Goal: Task Accomplishment & Management: Use online tool/utility

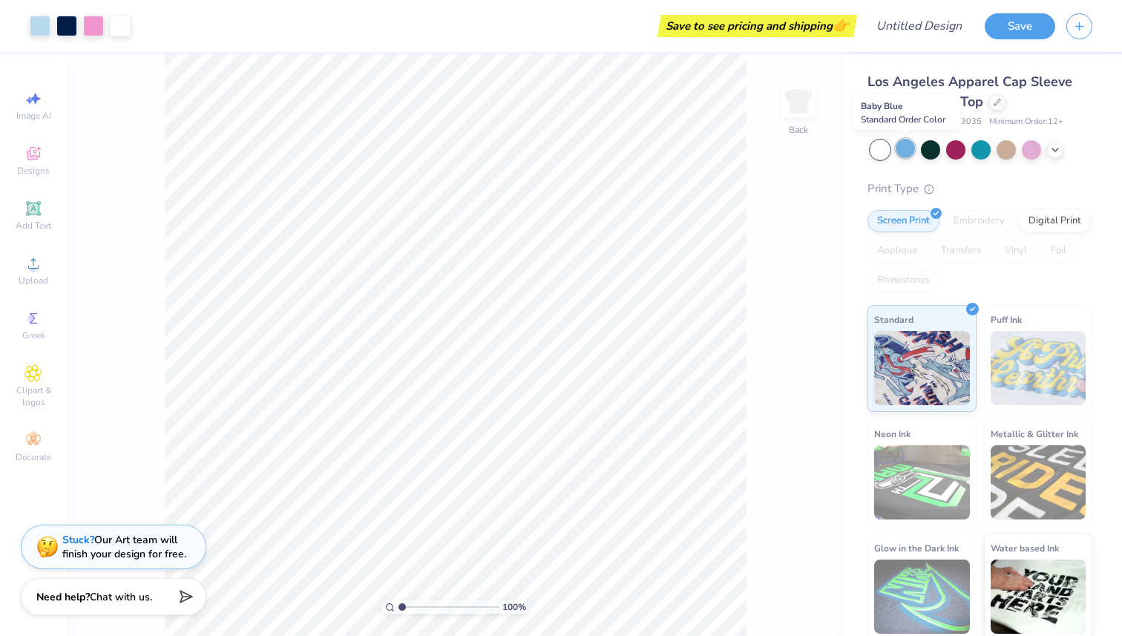
click at [911, 145] on div at bounding box center [905, 148] width 19 height 19
click at [937, 148] on div at bounding box center [930, 148] width 19 height 19
click at [885, 148] on div at bounding box center [880, 149] width 19 height 19
click at [897, 151] on div at bounding box center [905, 148] width 19 height 19
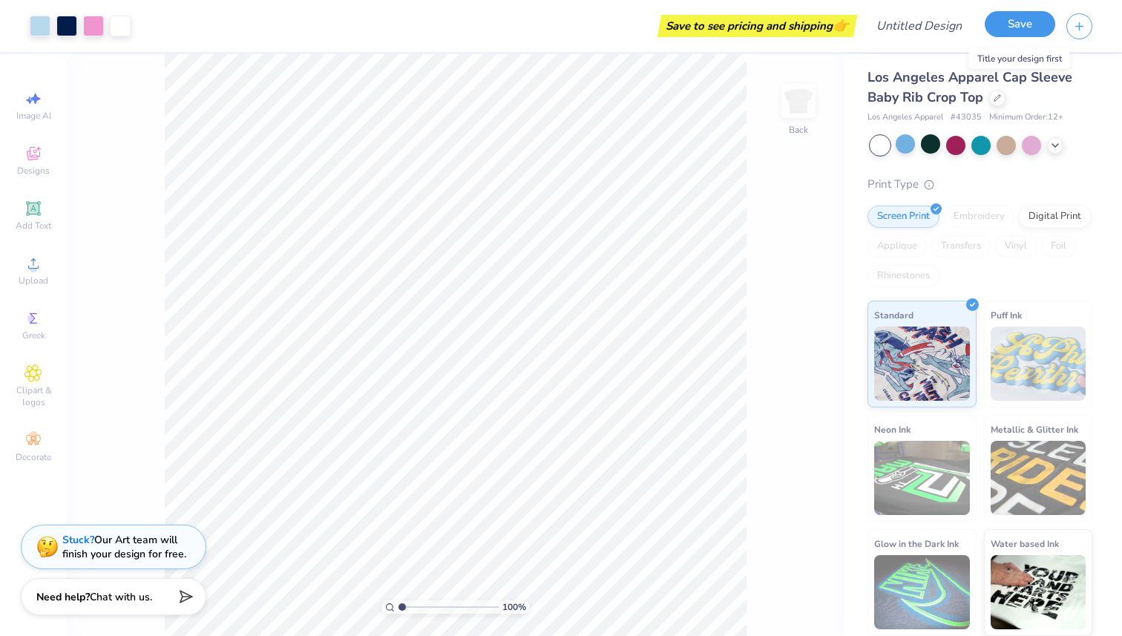
click at [1027, 16] on button "Save" at bounding box center [1020, 24] width 71 height 26
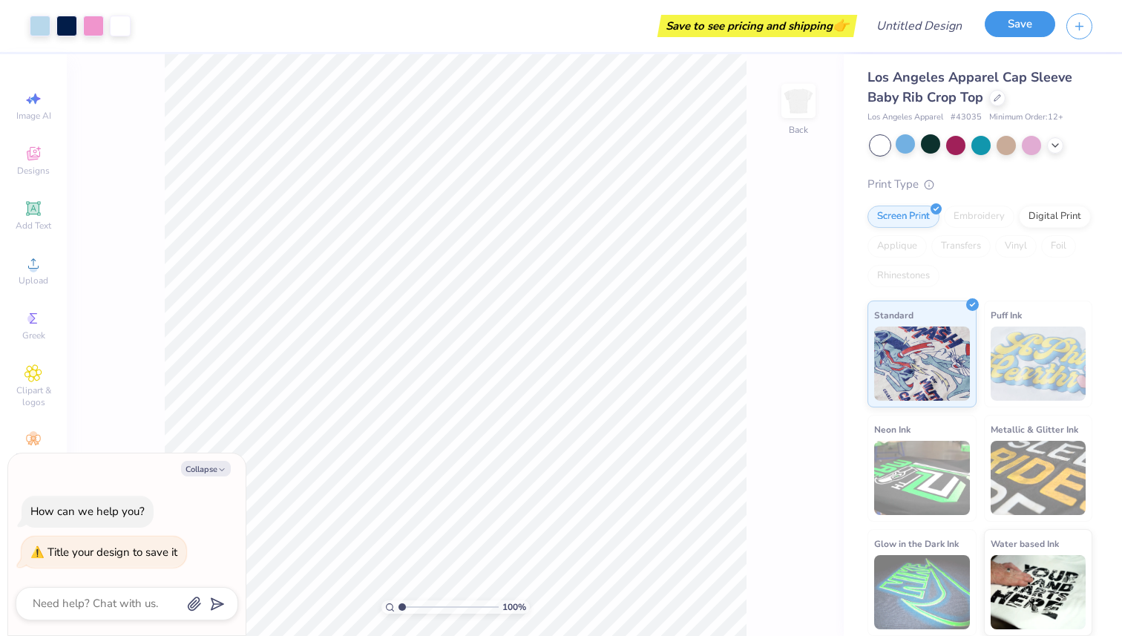
click at [1036, 22] on button "Save" at bounding box center [1020, 24] width 71 height 26
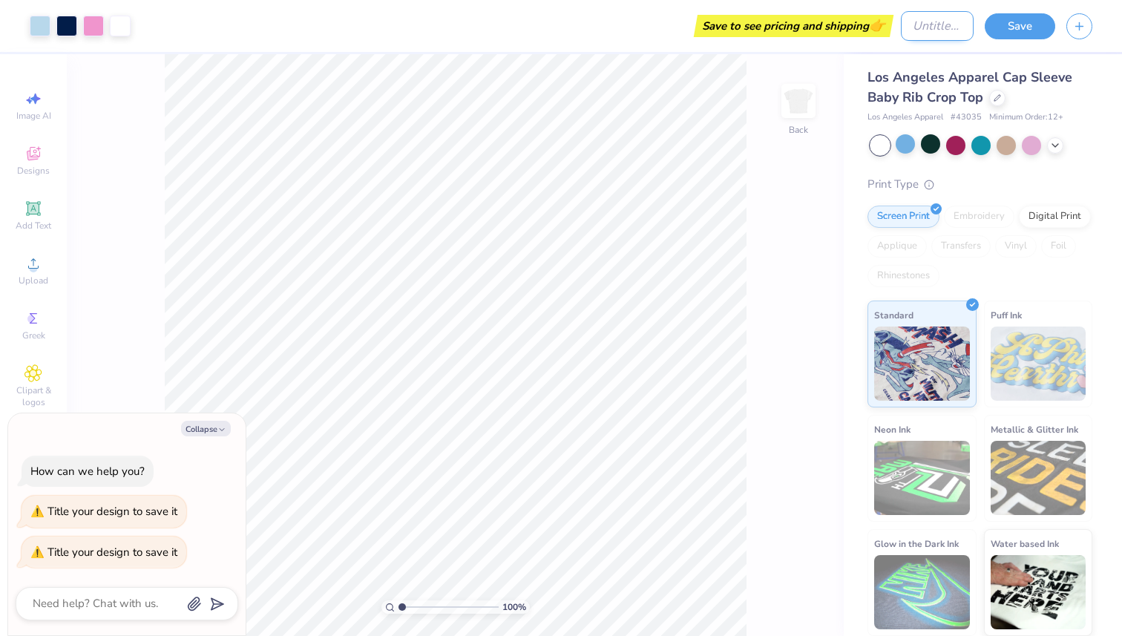
type textarea "x"
click at [913, 30] on input "Design Title" at bounding box center [937, 26] width 73 height 30
type input "a"
type textarea "x"
type input "ax"
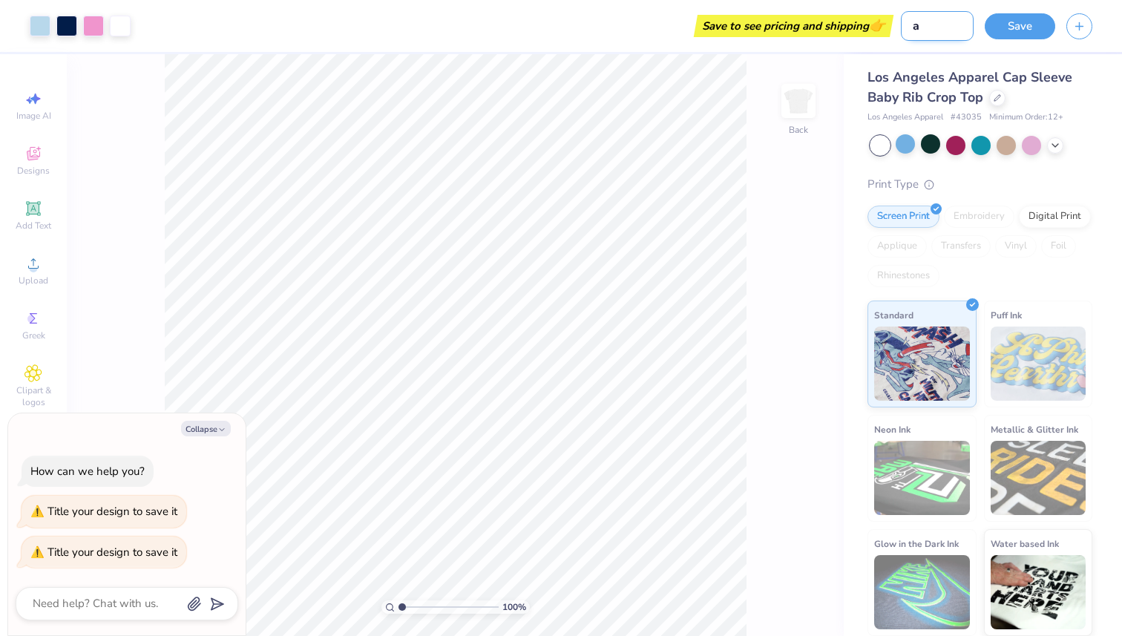
type textarea "x"
type input "axo"
type textarea "x"
type input "axo"
click at [1021, 18] on button "Save" at bounding box center [1020, 24] width 71 height 26
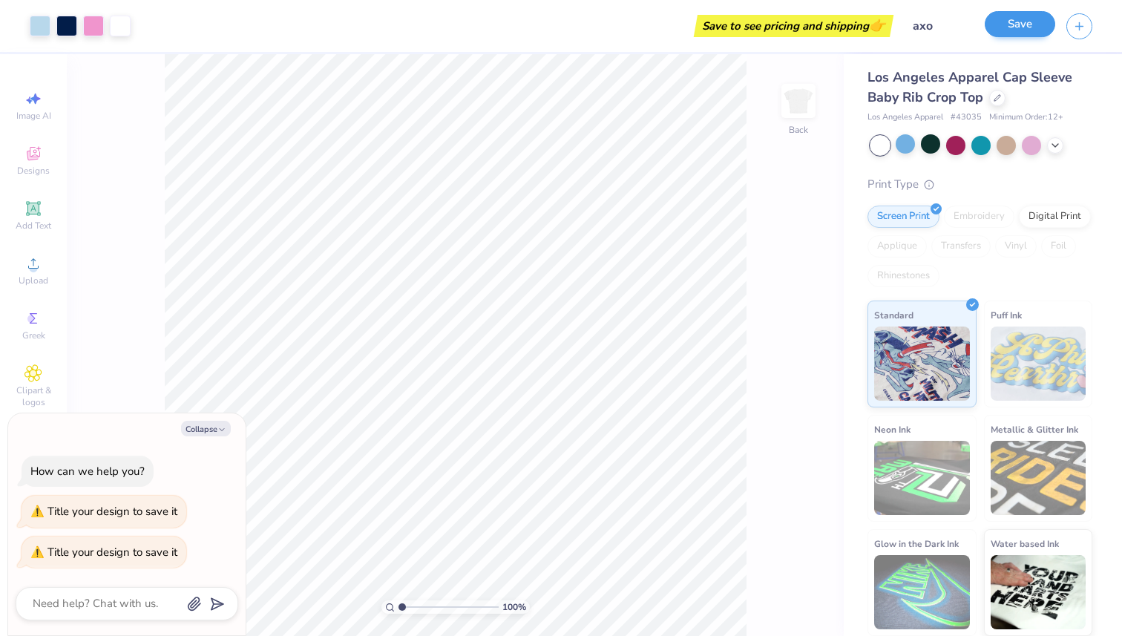
type textarea "x"
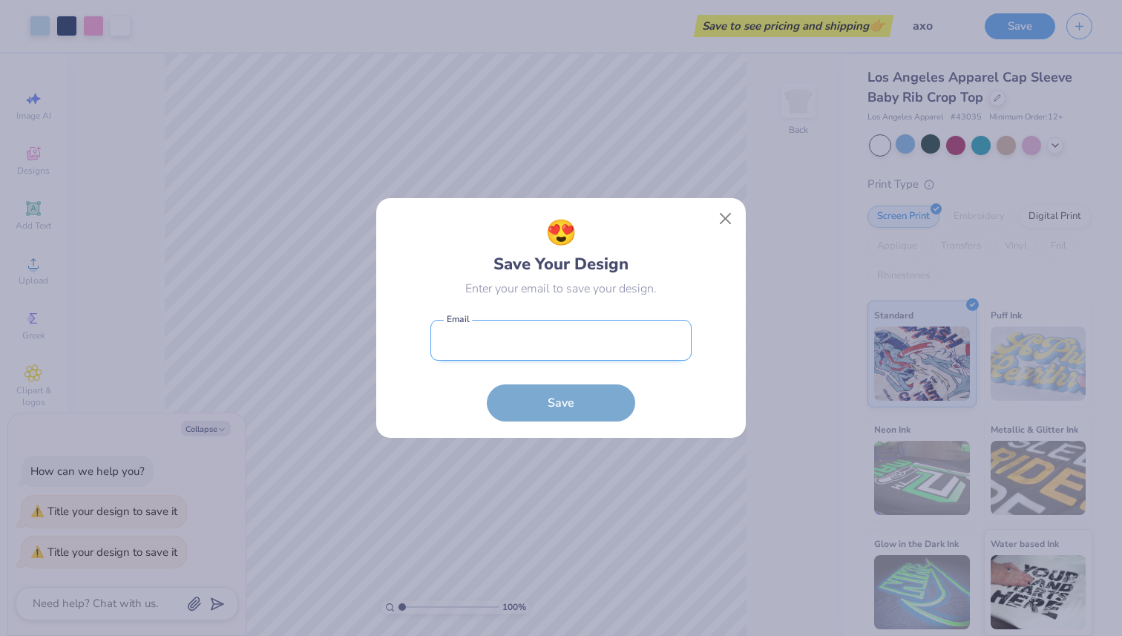
click at [648, 355] on input "email" at bounding box center [561, 340] width 261 height 41
type input "[PERSON_NAME][EMAIL_ADDRESS][DOMAIN_NAME]"
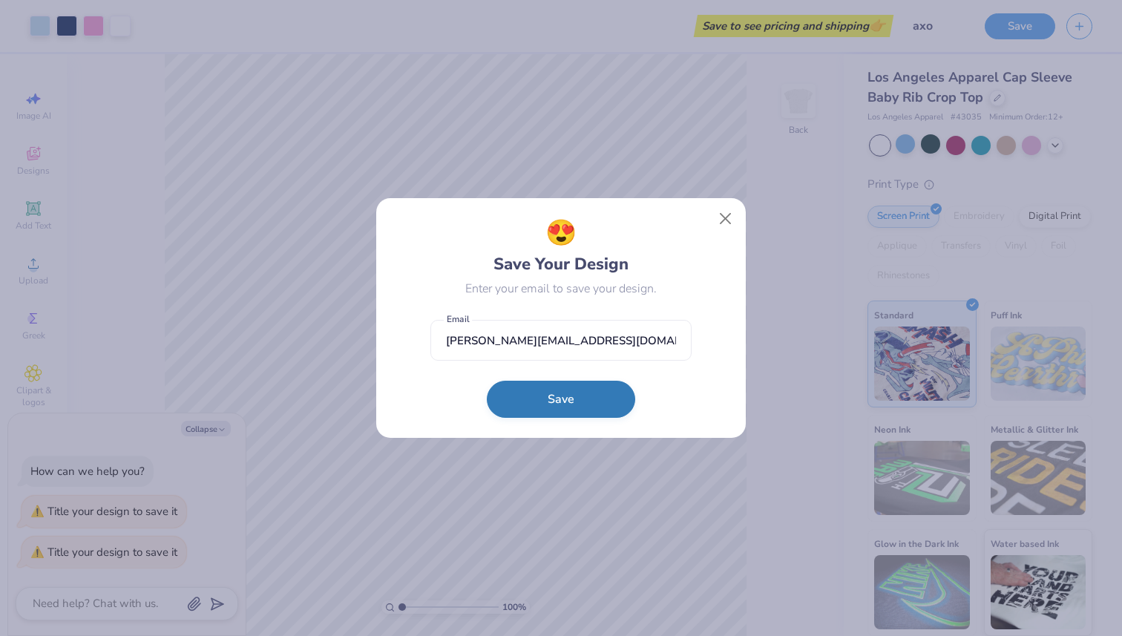
click at [546, 387] on button "Save" at bounding box center [561, 399] width 148 height 37
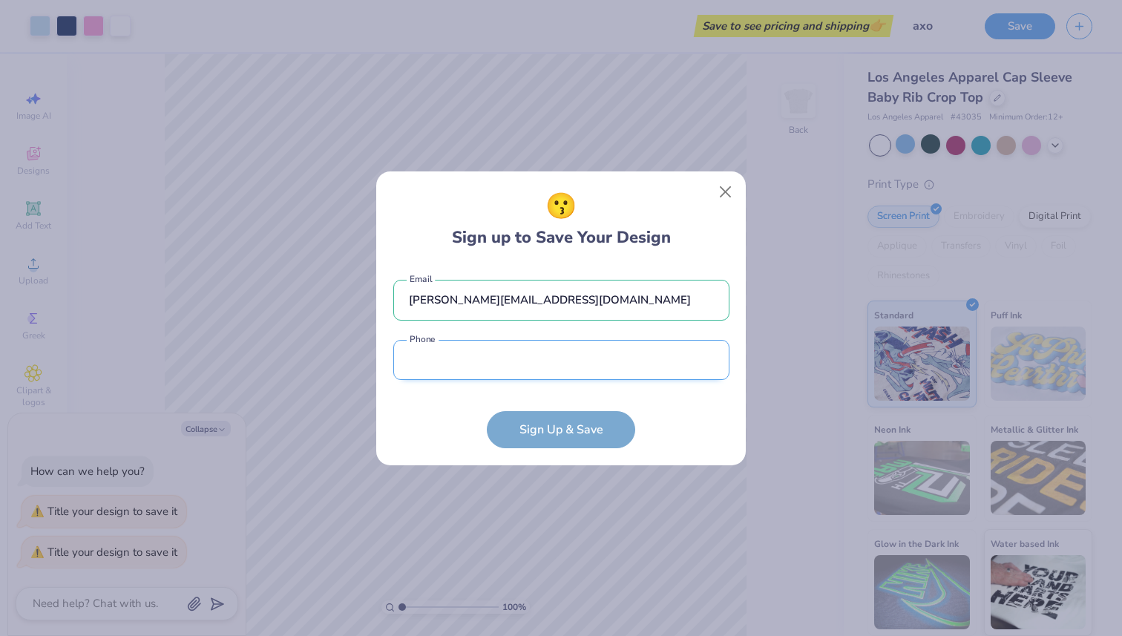
click at [619, 373] on input "tel" at bounding box center [561, 360] width 336 height 41
click at [722, 197] on div "😗 Sign up to Save Your Design [PERSON_NAME][EMAIL_ADDRESS][DOMAIN_NAME] Email P…" at bounding box center [561, 318] width 371 height 295
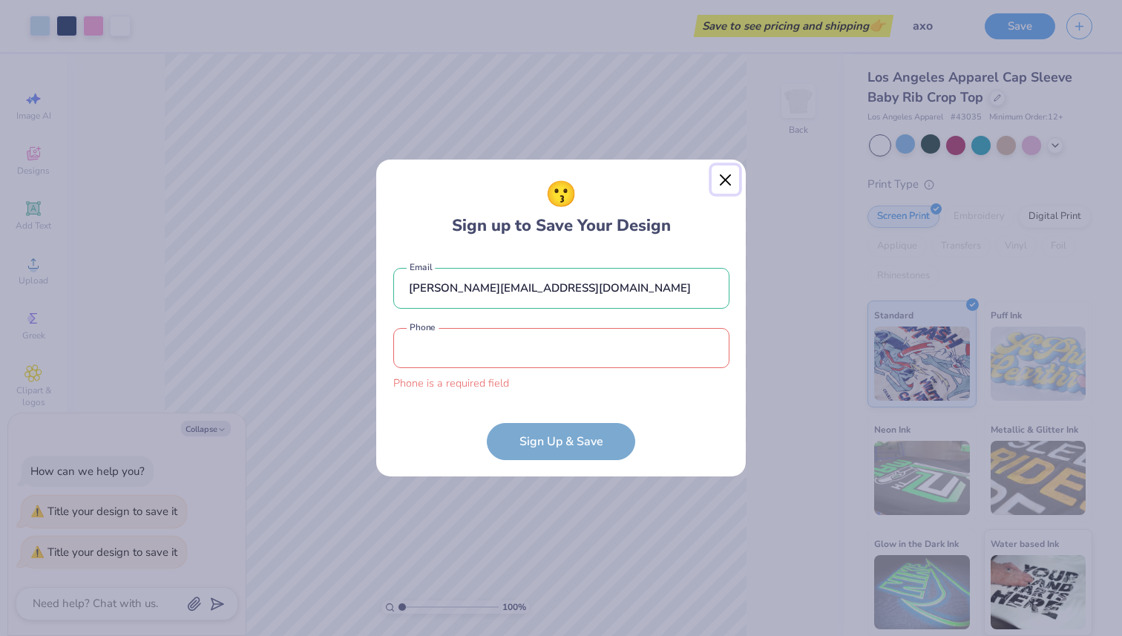
click at [727, 174] on button "Close" at bounding box center [726, 180] width 28 height 28
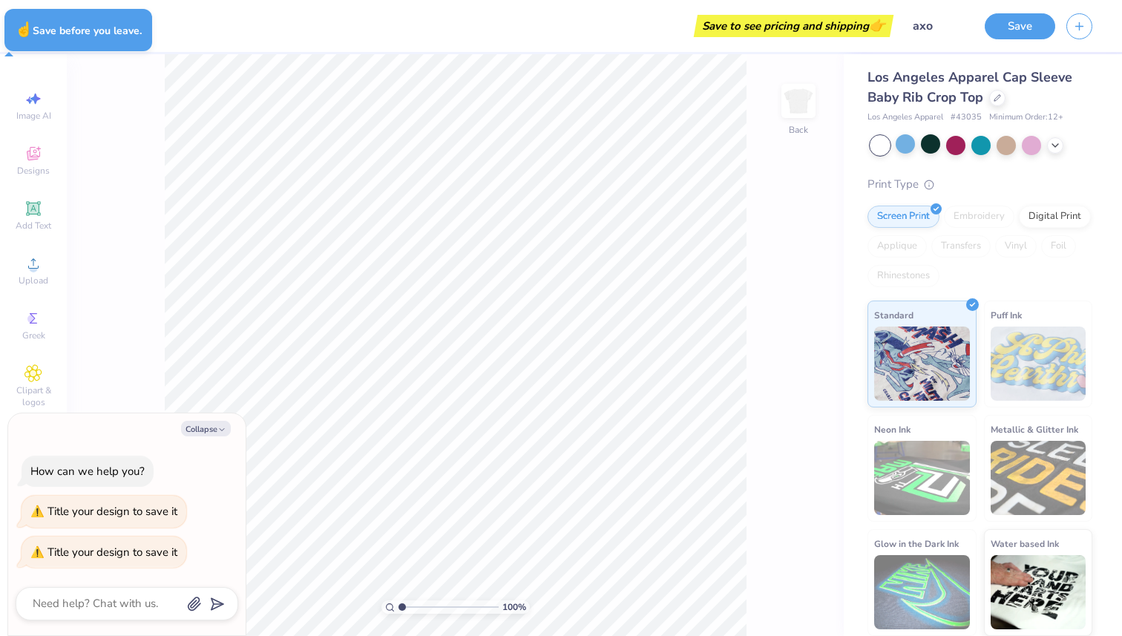
type textarea "x"
